Goal: Task Accomplishment & Management: Manage account settings

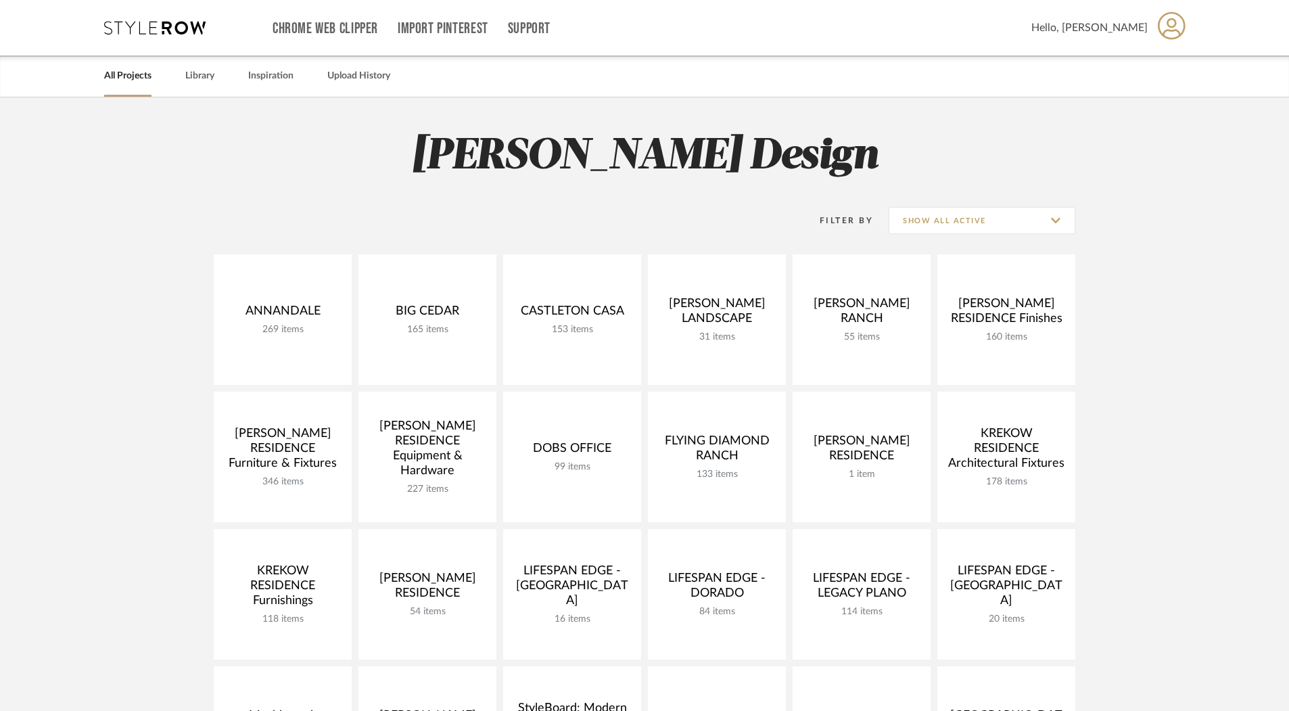
click at [115, 79] on link "All Projects" at bounding box center [127, 76] width 47 height 18
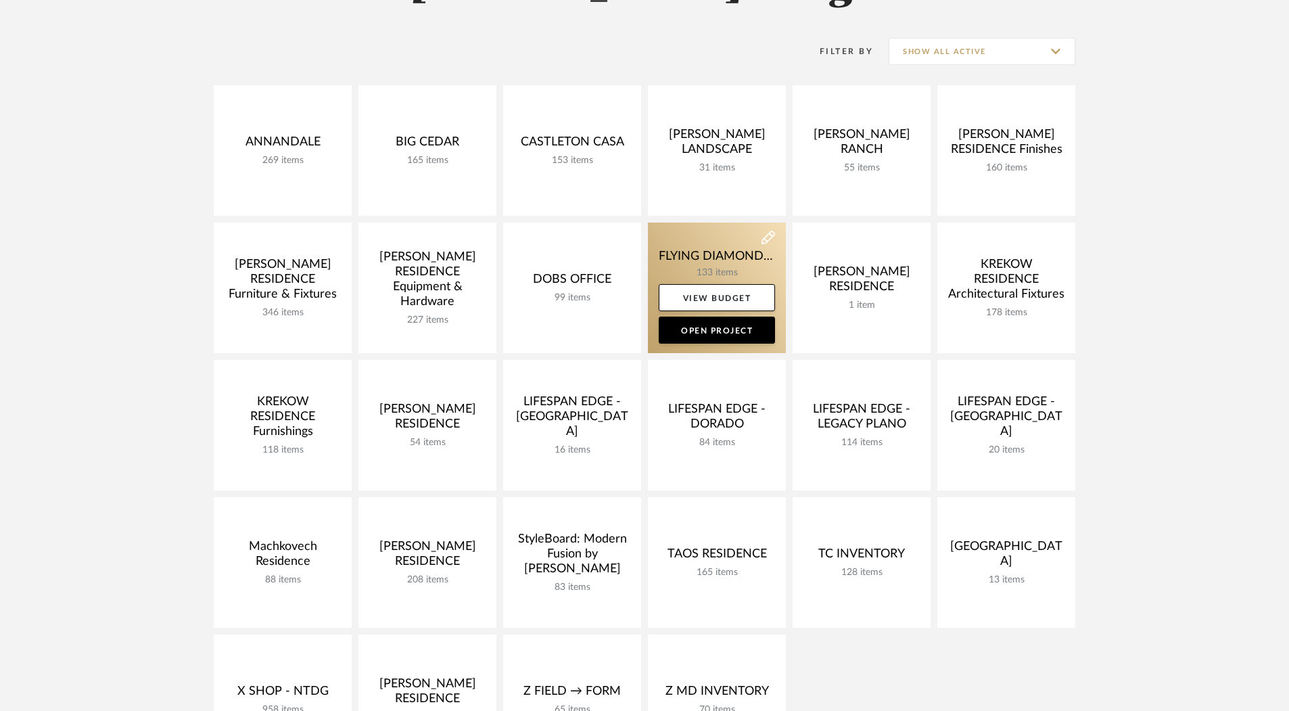
scroll to position [195, 0]
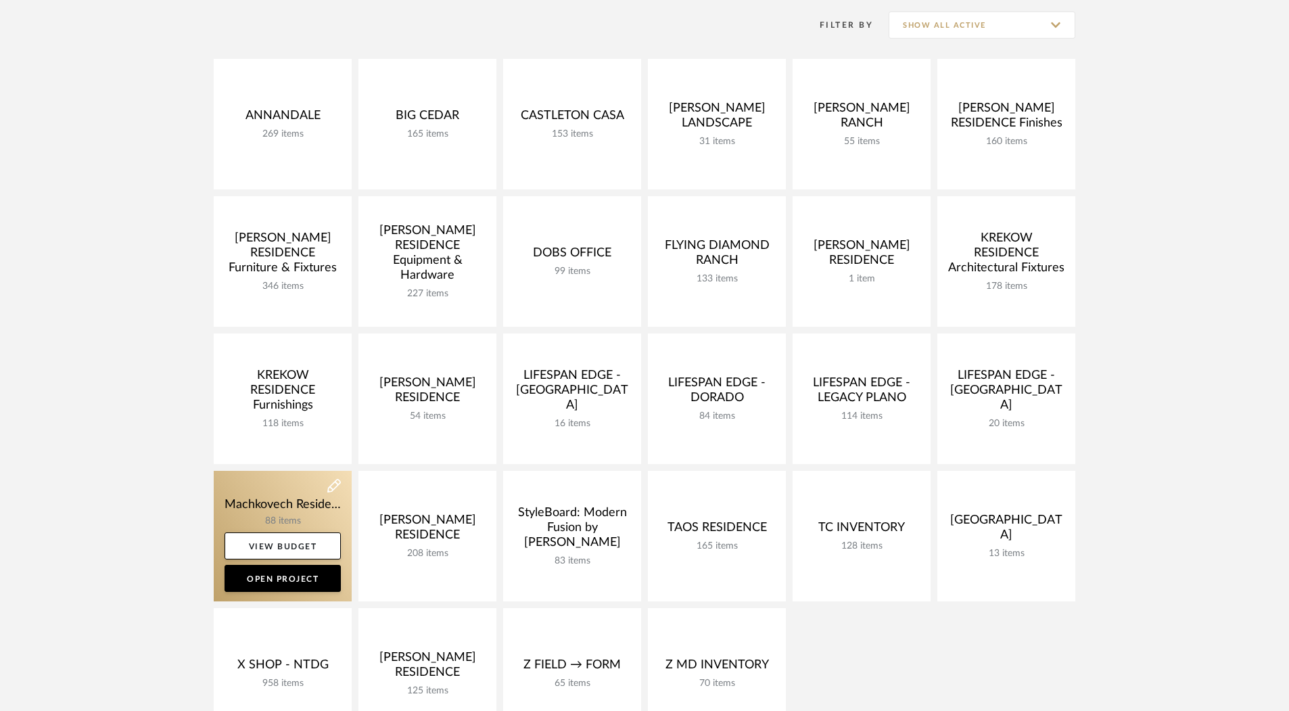
click at [266, 511] on link at bounding box center [283, 536] width 138 height 131
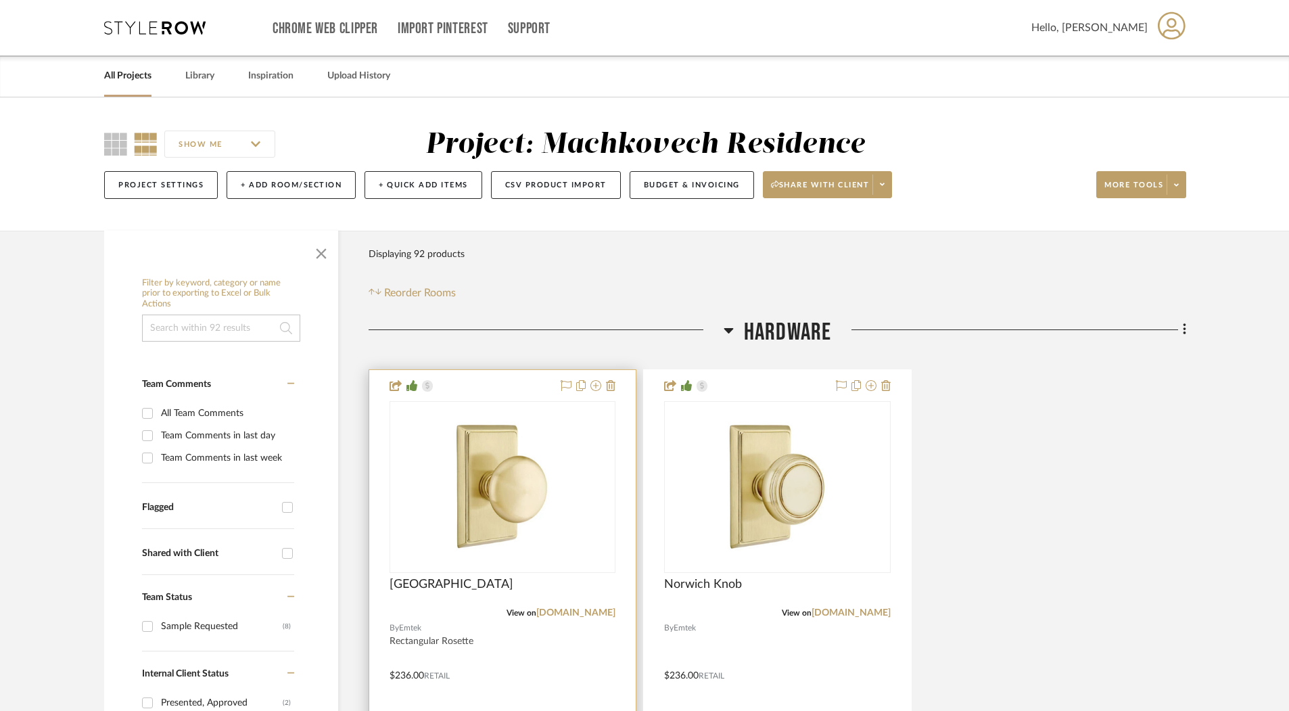
scroll to position [630, 0]
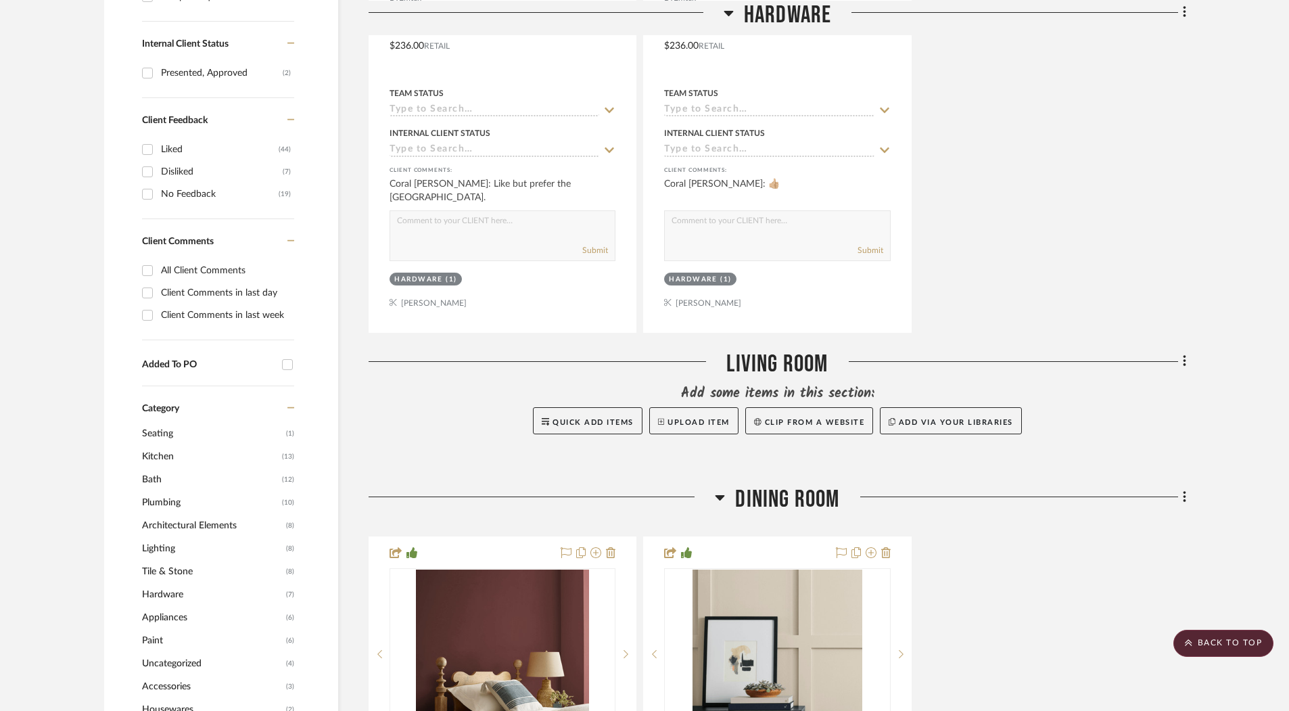
click at [250, 283] on div "Client Comments in last day" at bounding box center [226, 293] width 130 height 22
click at [158, 283] on input "Client Comments in last day" at bounding box center [148, 293] width 22 height 22
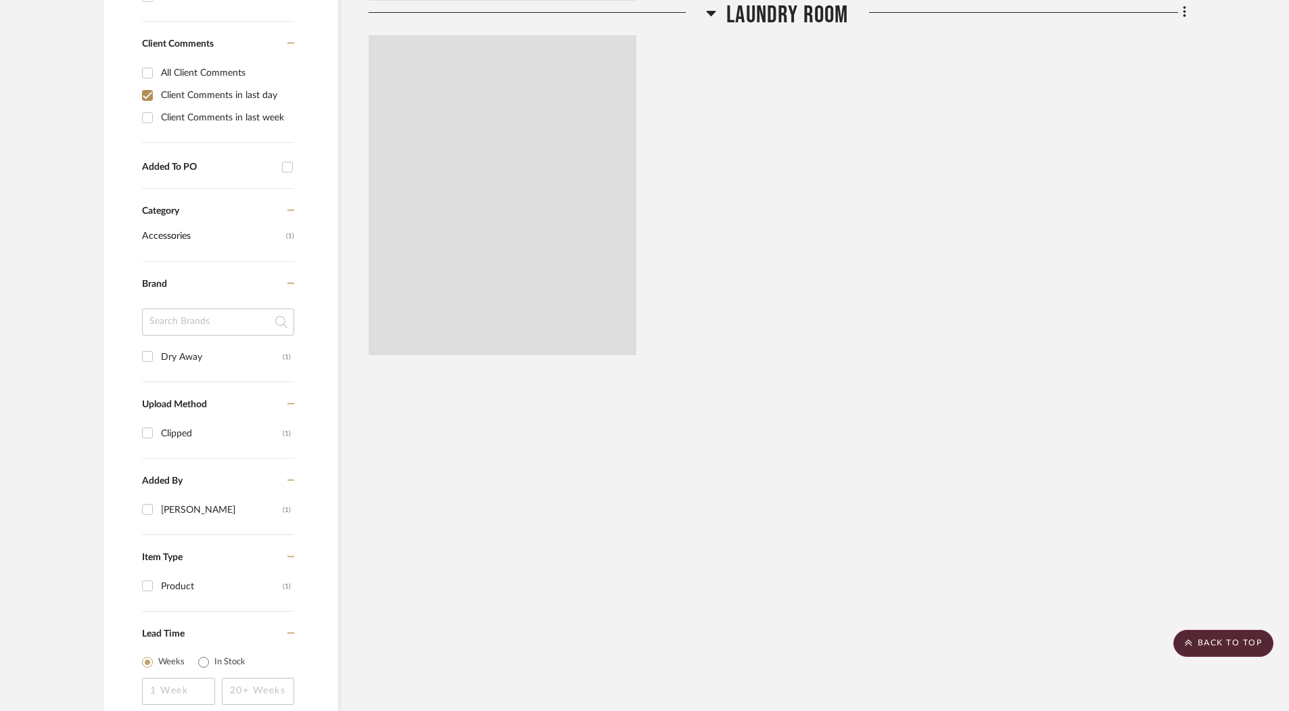
scroll to position [477, 0]
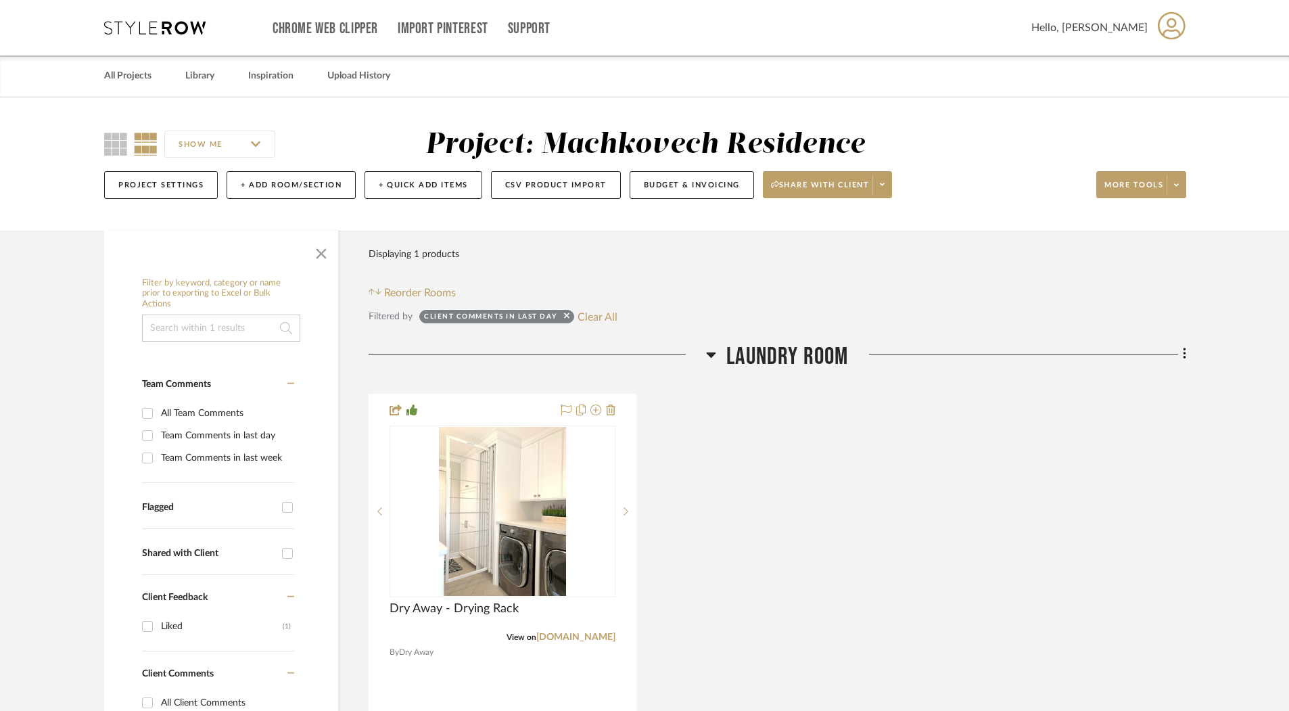
scroll to position [326, 0]
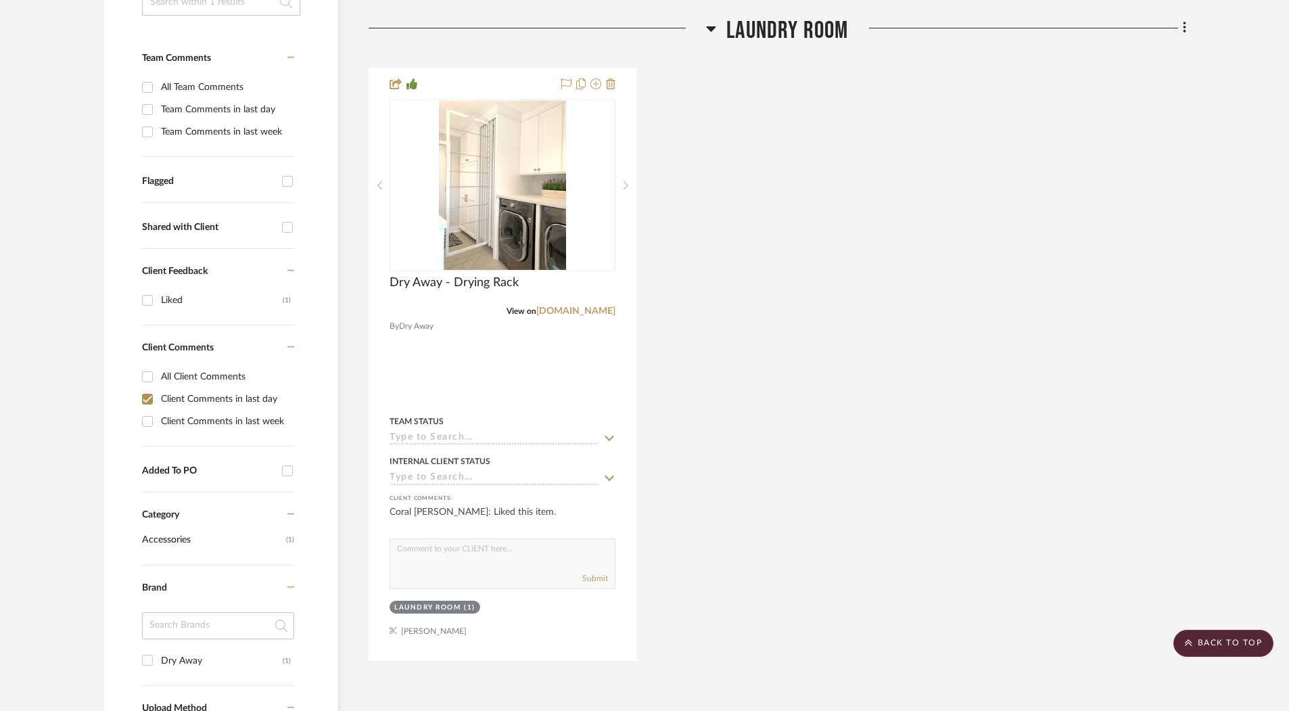
click at [179, 397] on div "Client Comments in last day" at bounding box center [226, 399] width 130 height 22
click at [158, 397] on input "Client Comments in last day" at bounding box center [148, 399] width 22 height 22
checkbox input "false"
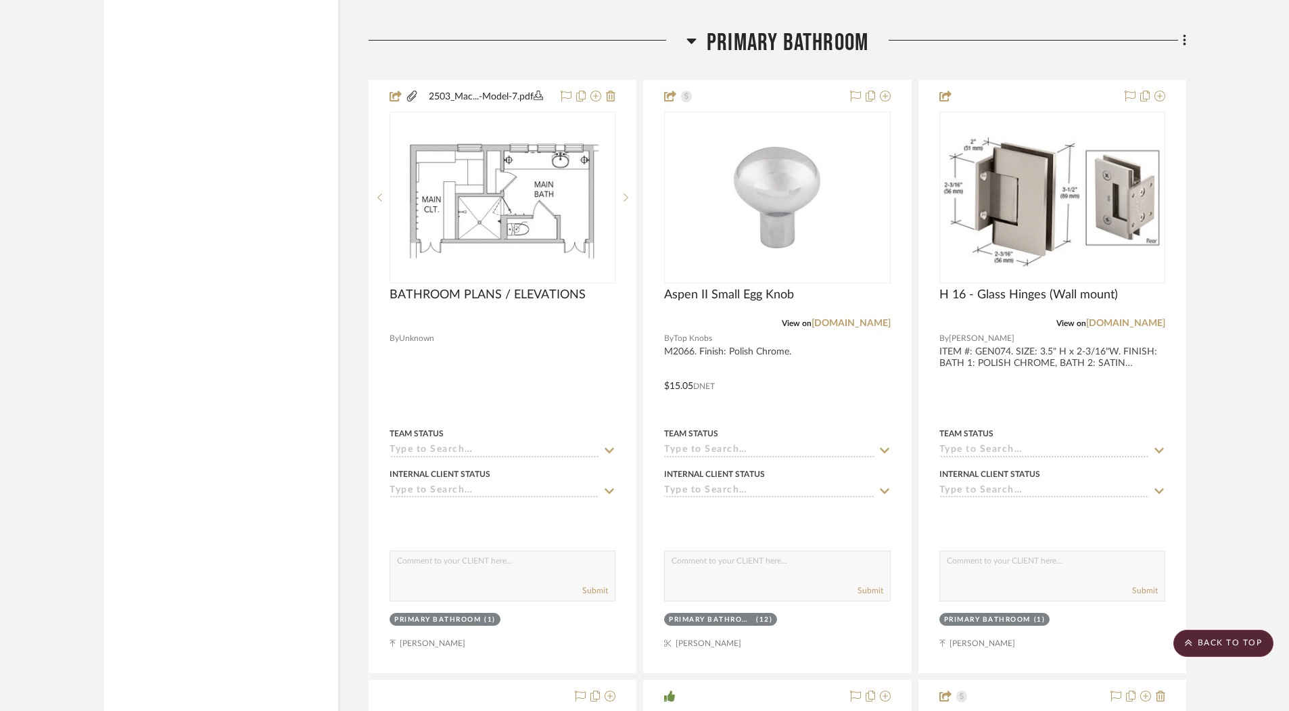
scroll to position [7548, 0]
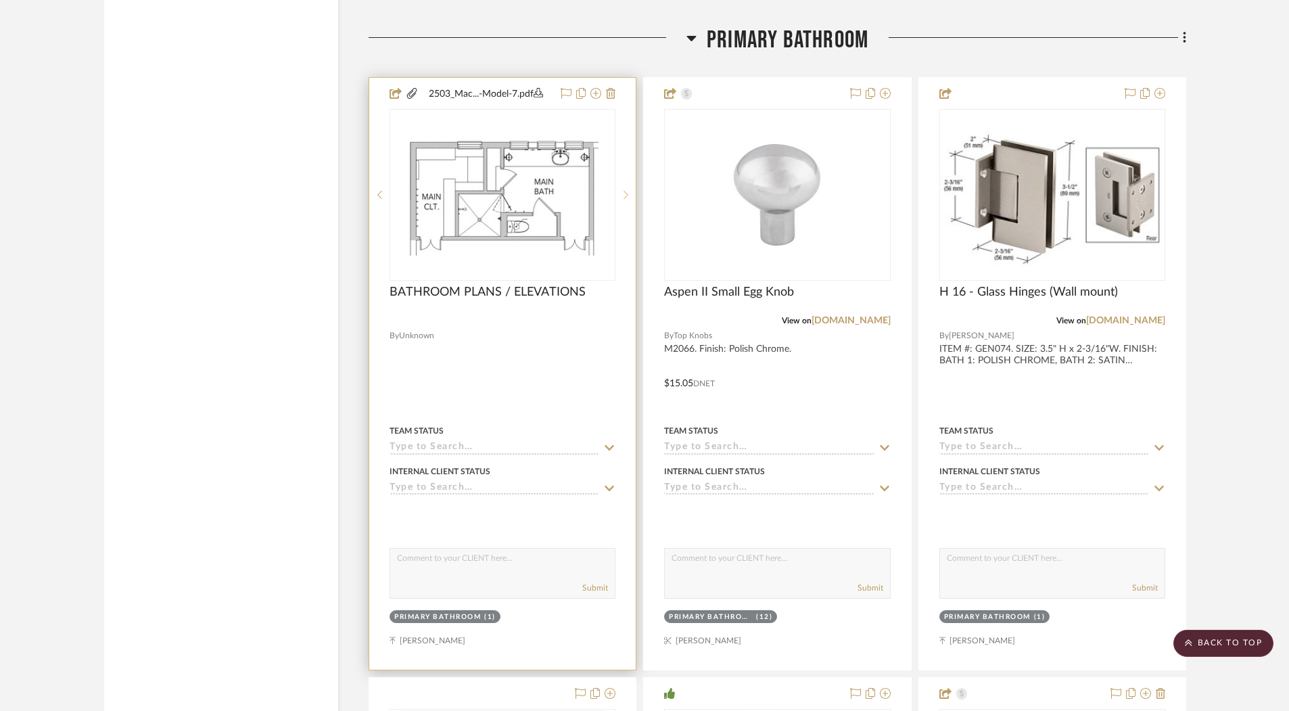
click at [627, 190] on icon at bounding box center [626, 194] width 5 height 9
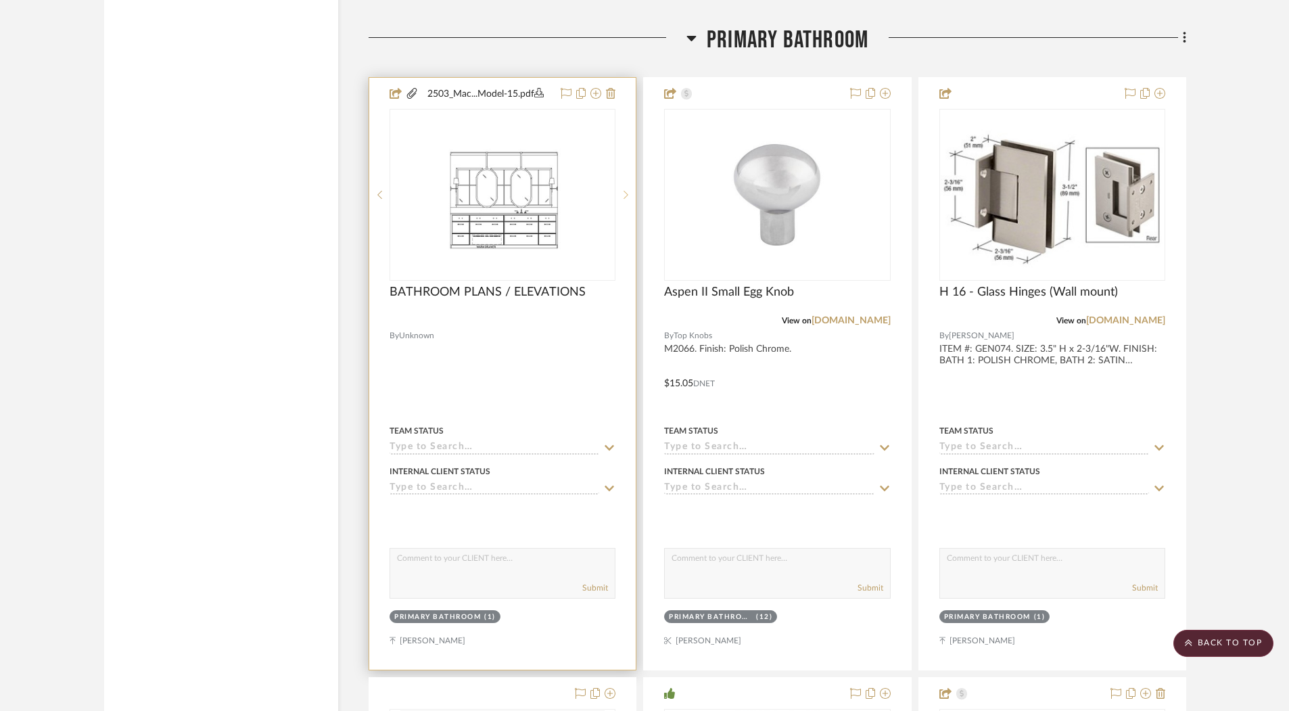
click at [627, 190] on icon at bounding box center [626, 194] width 5 height 9
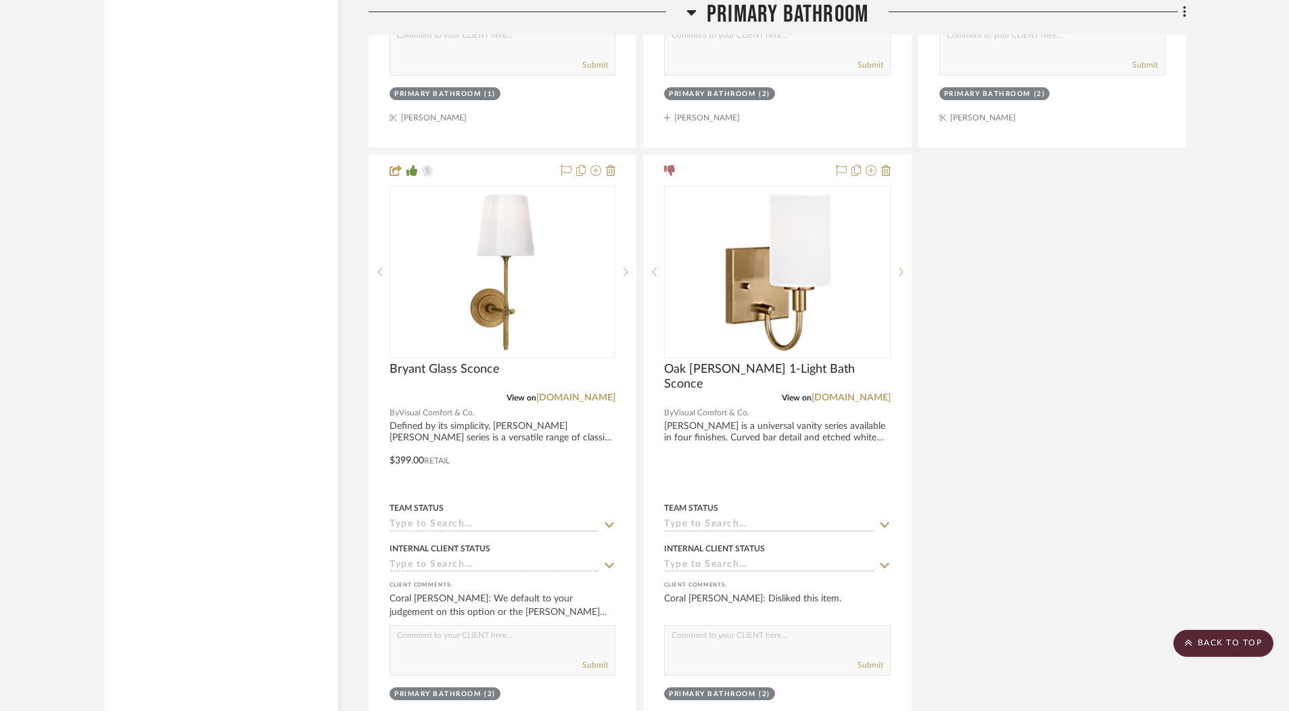
scroll to position [8716, 0]
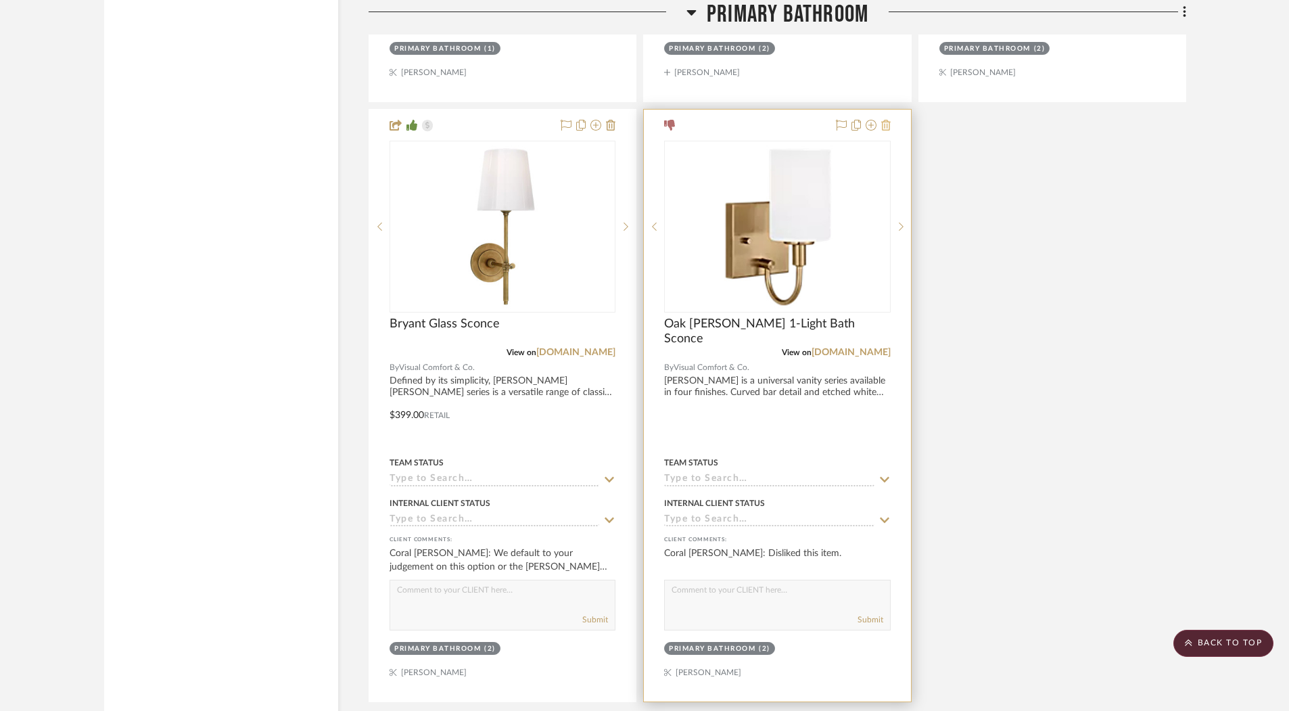
click at [889, 118] on button at bounding box center [885, 126] width 9 height 16
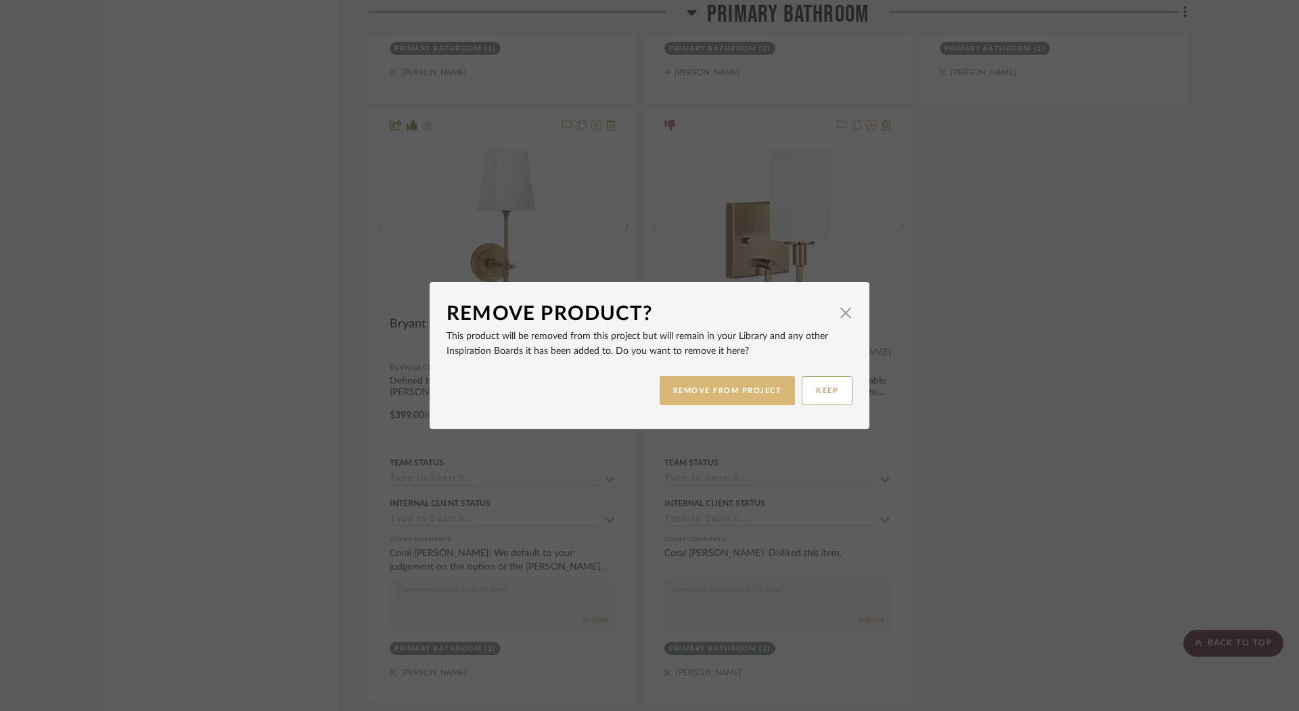
click at [760, 399] on button "REMOVE FROM PROJECT" at bounding box center [727, 390] width 136 height 29
